Goal: Transaction & Acquisition: Purchase product/service

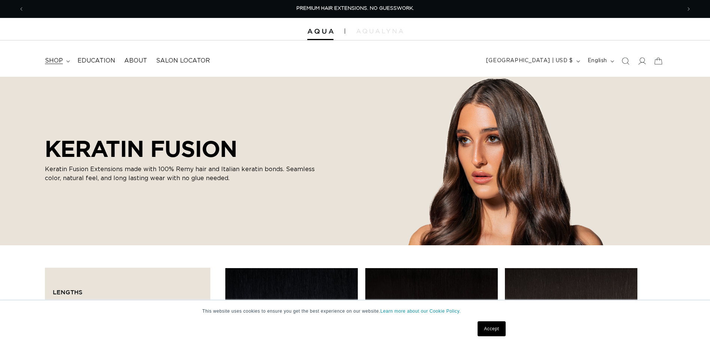
click at [62, 64] on span "shop" at bounding box center [54, 61] width 18 height 8
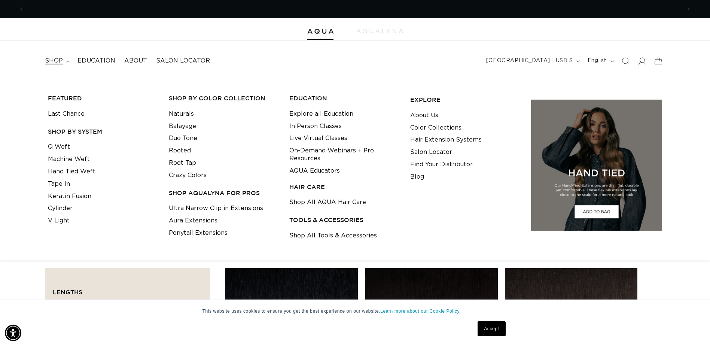
scroll to position [0, 657]
click at [189, 180] on link "Crazy Colors" at bounding box center [188, 175] width 38 height 12
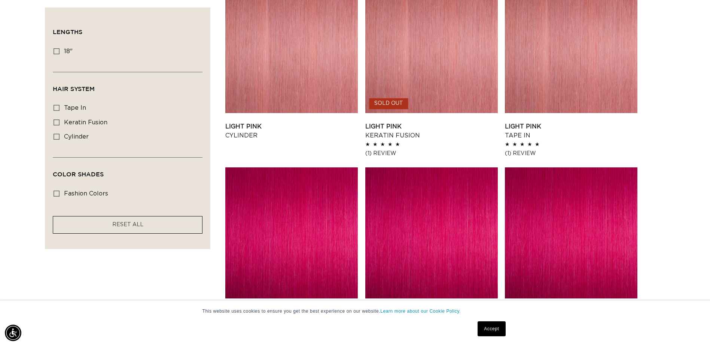
scroll to position [299, 0]
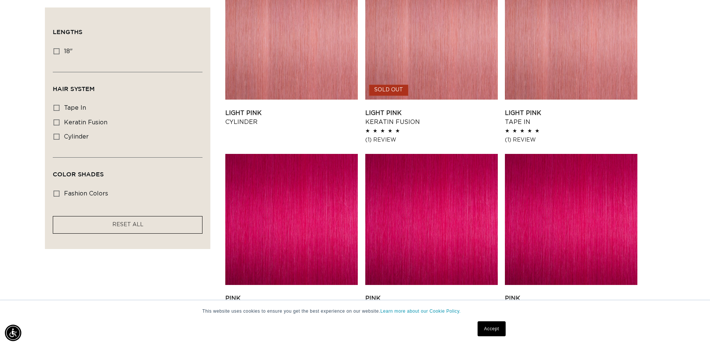
click at [432, 294] on link "Pink Keratin Fusion" at bounding box center [431, 303] width 133 height 18
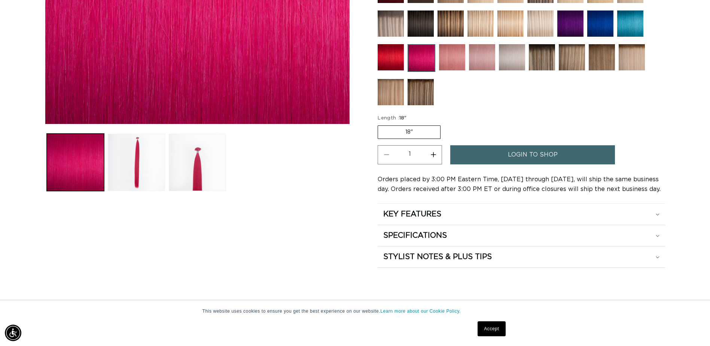
scroll to position [0, 1314]
click at [496, 158] on link "login to shop" at bounding box center [532, 154] width 165 height 19
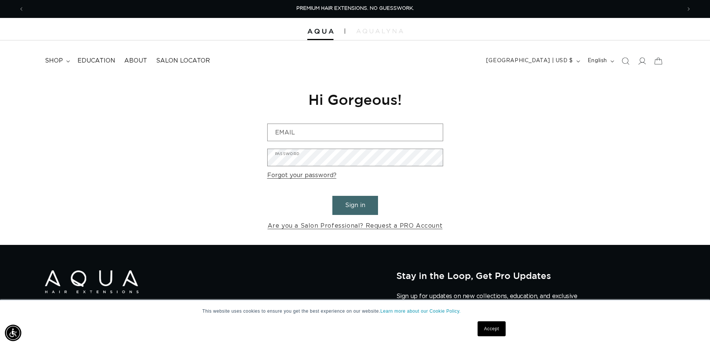
click at [371, 207] on button "Sign in" at bounding box center [355, 205] width 46 height 19
